Goal: Task Accomplishment & Management: Use online tool/utility

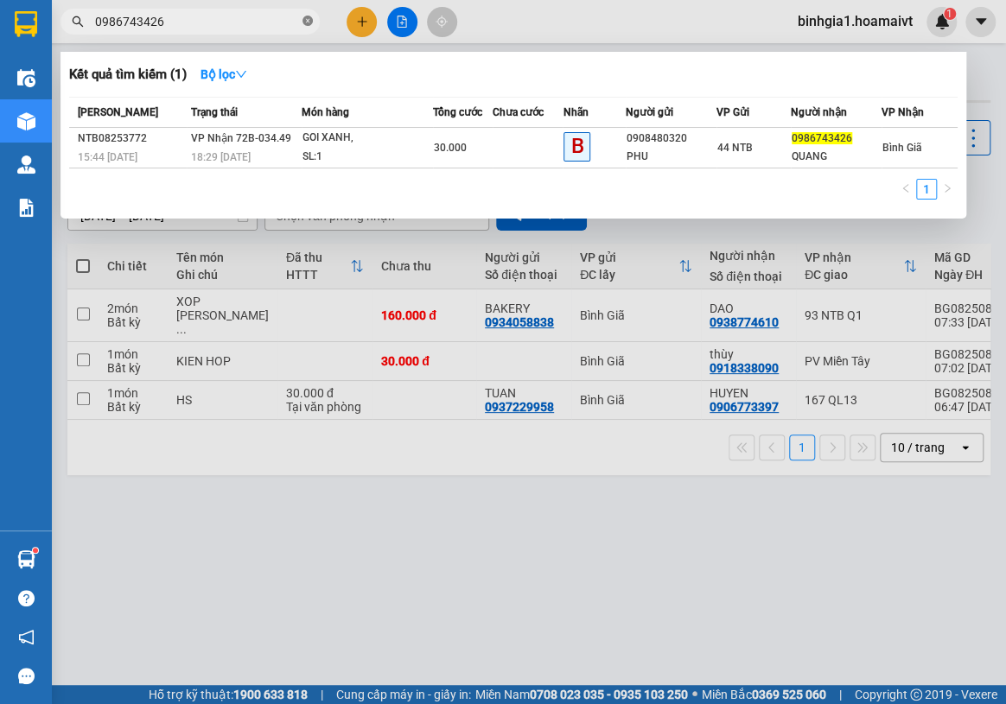
click at [306, 21] on icon "close-circle" at bounding box center [307, 21] width 10 height 10
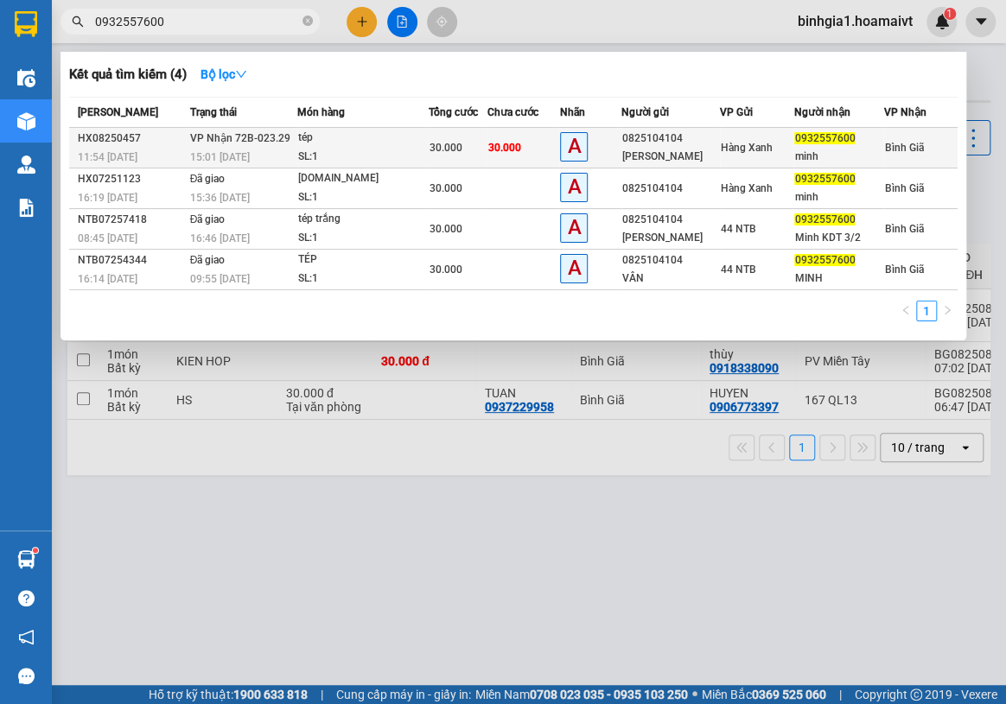
type input "0932557600"
click at [759, 156] on td "Hàng Xanh" at bounding box center [756, 148] width 73 height 41
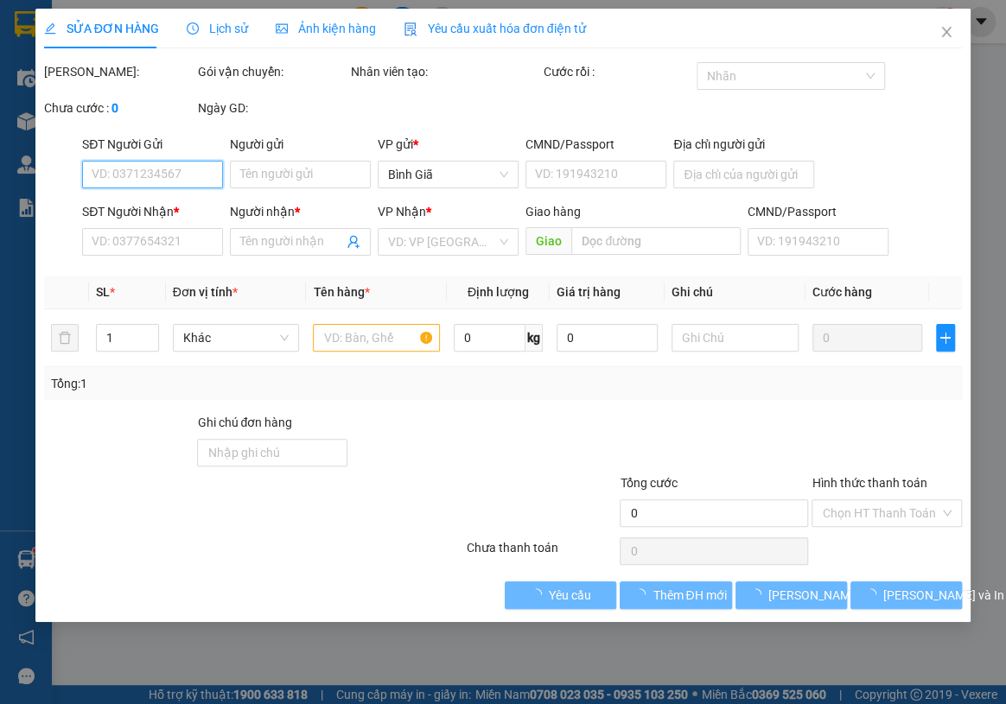
type input "0825104104"
type input "[PERSON_NAME]"
type input "054300006130"
type input "0932557600"
type input "minh"
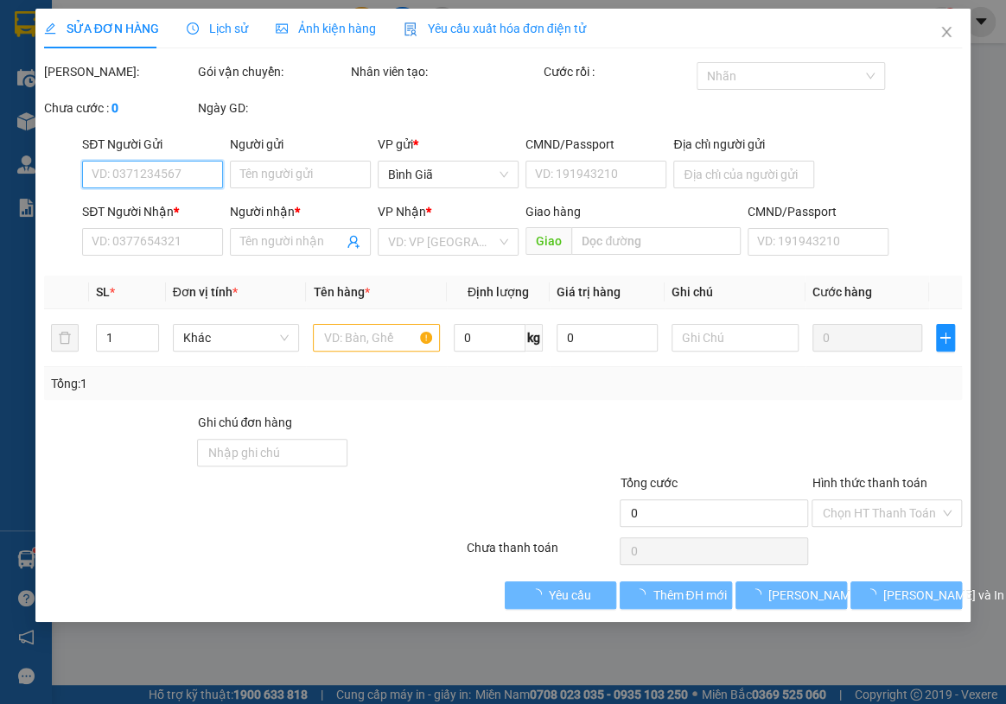
type input "30.000"
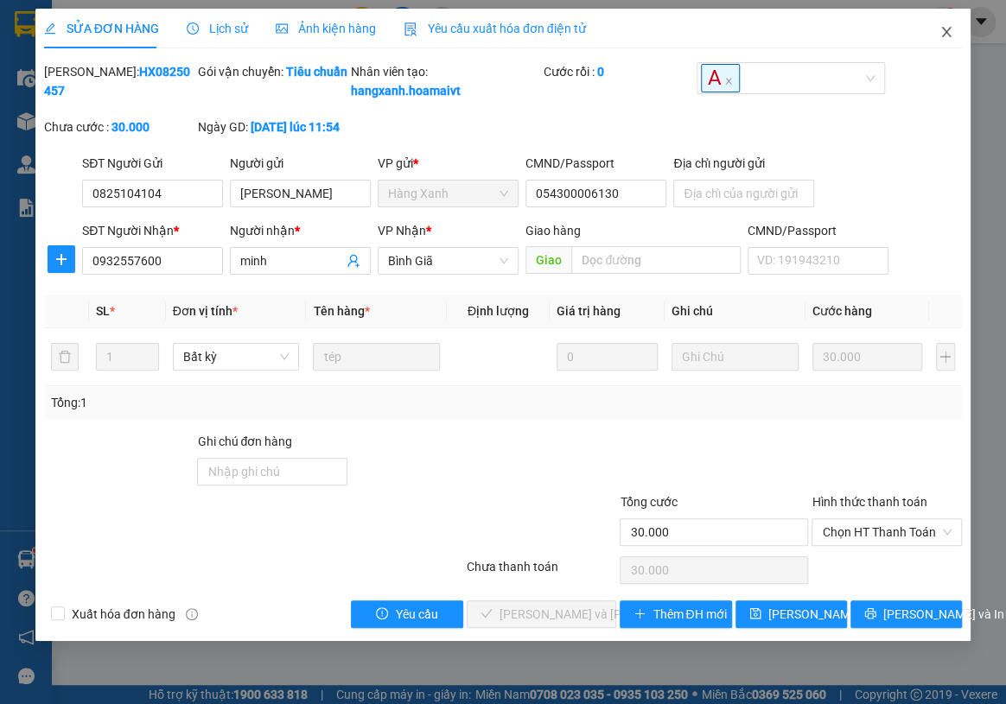
click at [942, 29] on icon "close" at bounding box center [947, 32] width 10 height 10
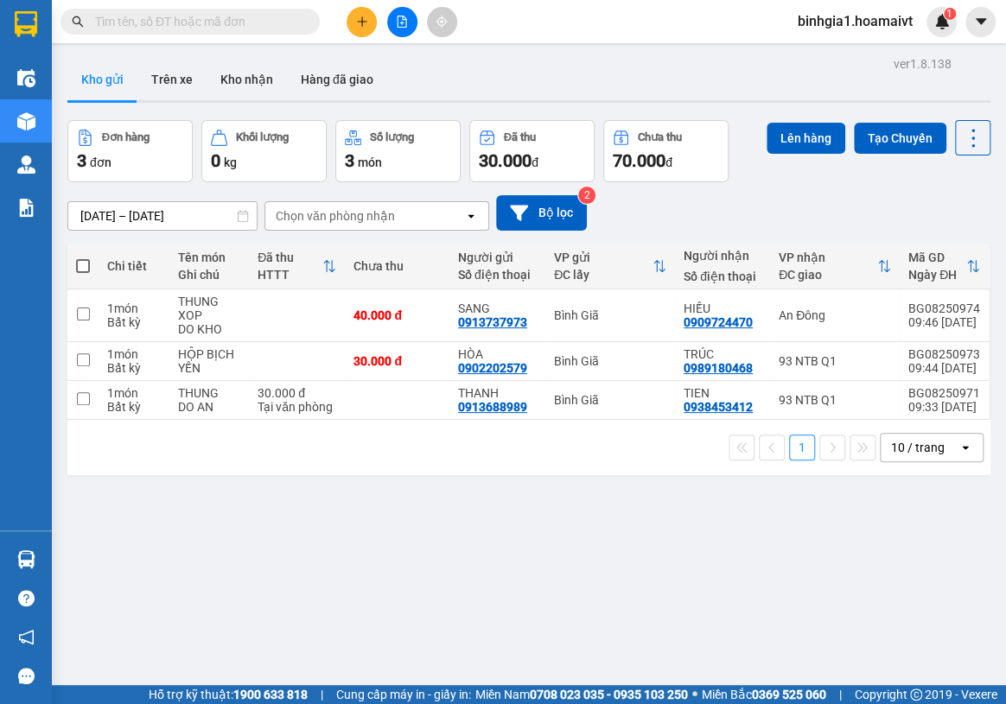
click at [263, 25] on input "text" at bounding box center [197, 21] width 204 height 19
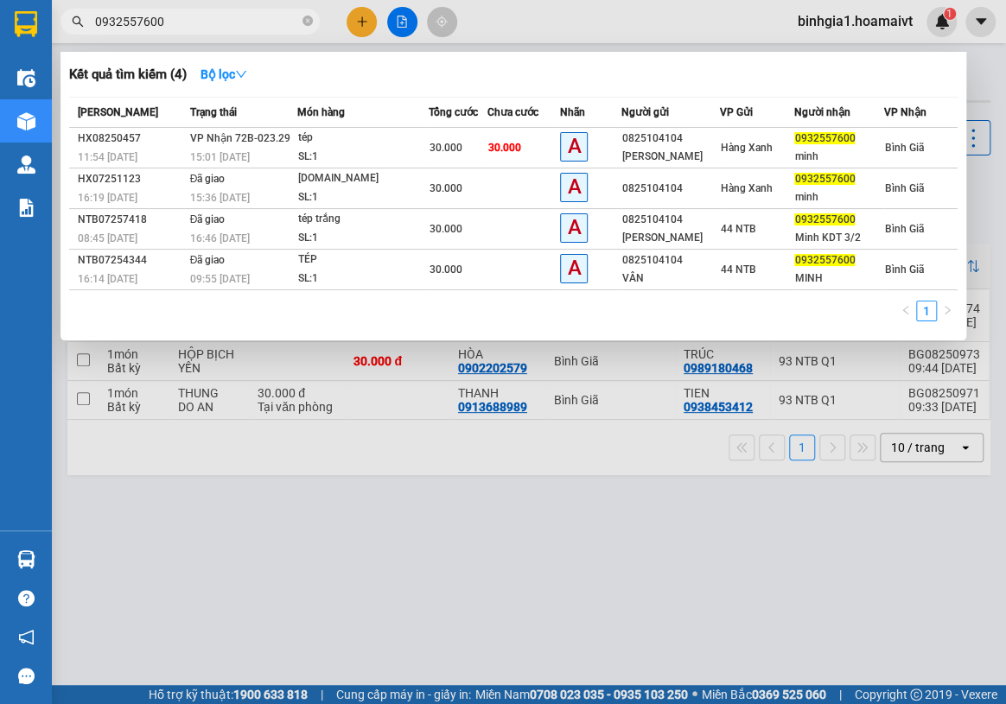
type input "0932557600"
